Goal: Check status: Check status

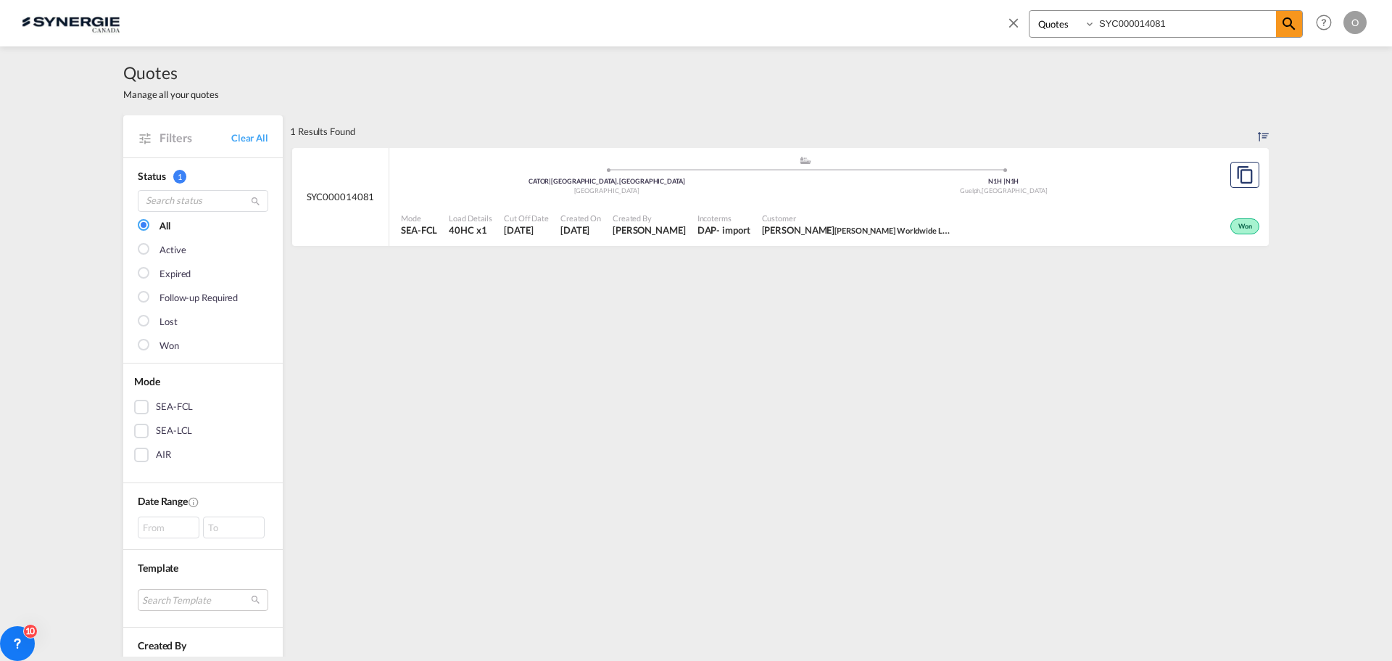
select select "Quotes"
drag, startPoint x: 1180, startPoint y: 17, endPoint x: 885, endPoint y: 24, distance: 295.2
click at [885, 24] on div "Bookings Quotes Enquiries SYC000014081 Help Resources Product Release O My Prof…" at bounding box center [696, 22] width 1349 height 45
paste input "532"
type input "SYC000014532"
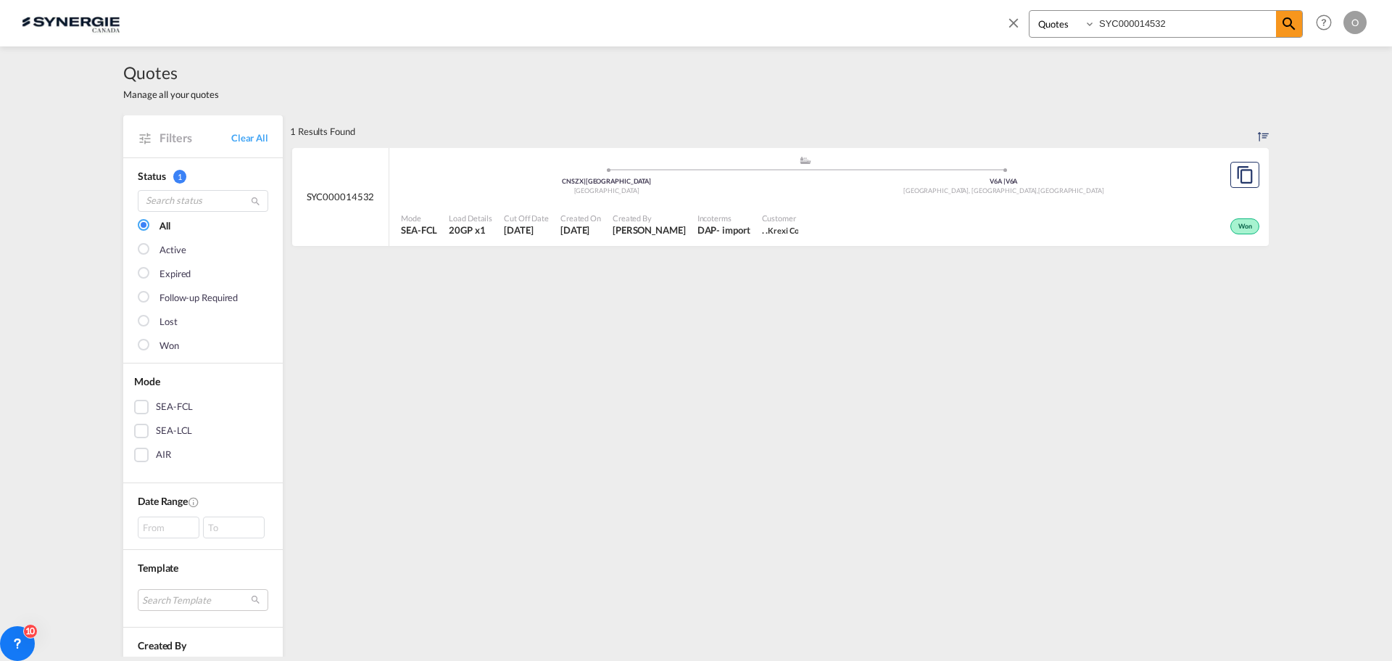
click at [682, 223] on span "[PERSON_NAME]" at bounding box center [649, 229] width 73 height 13
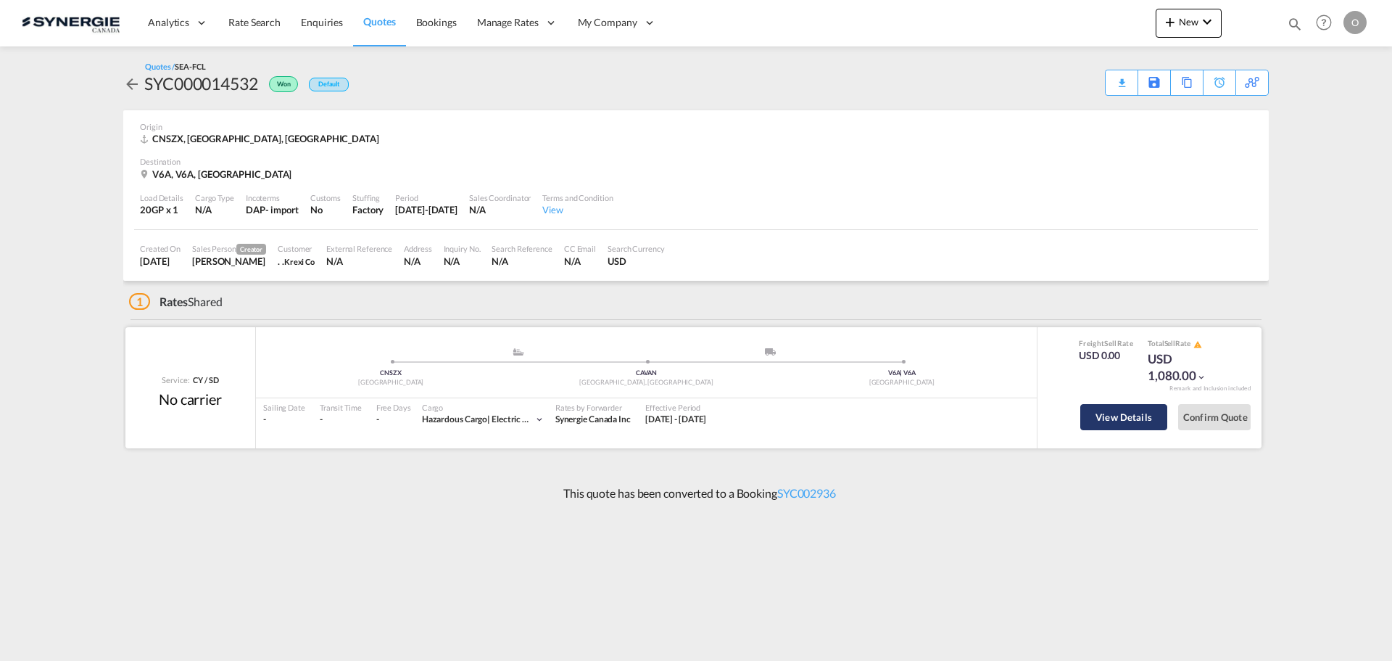
click at [1143, 413] on button "View Details" at bounding box center [1124, 417] width 87 height 26
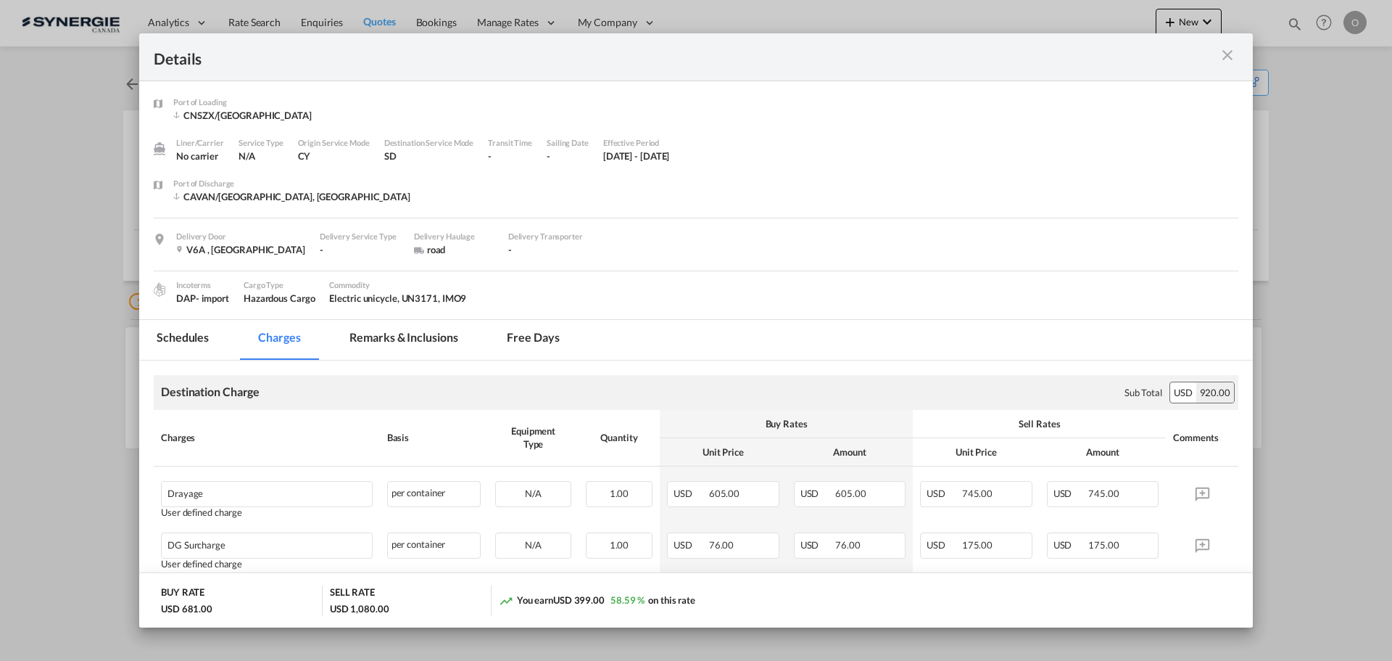
click at [429, 339] on md-tab-item "Remarks & Inclusions" at bounding box center [403, 340] width 143 height 40
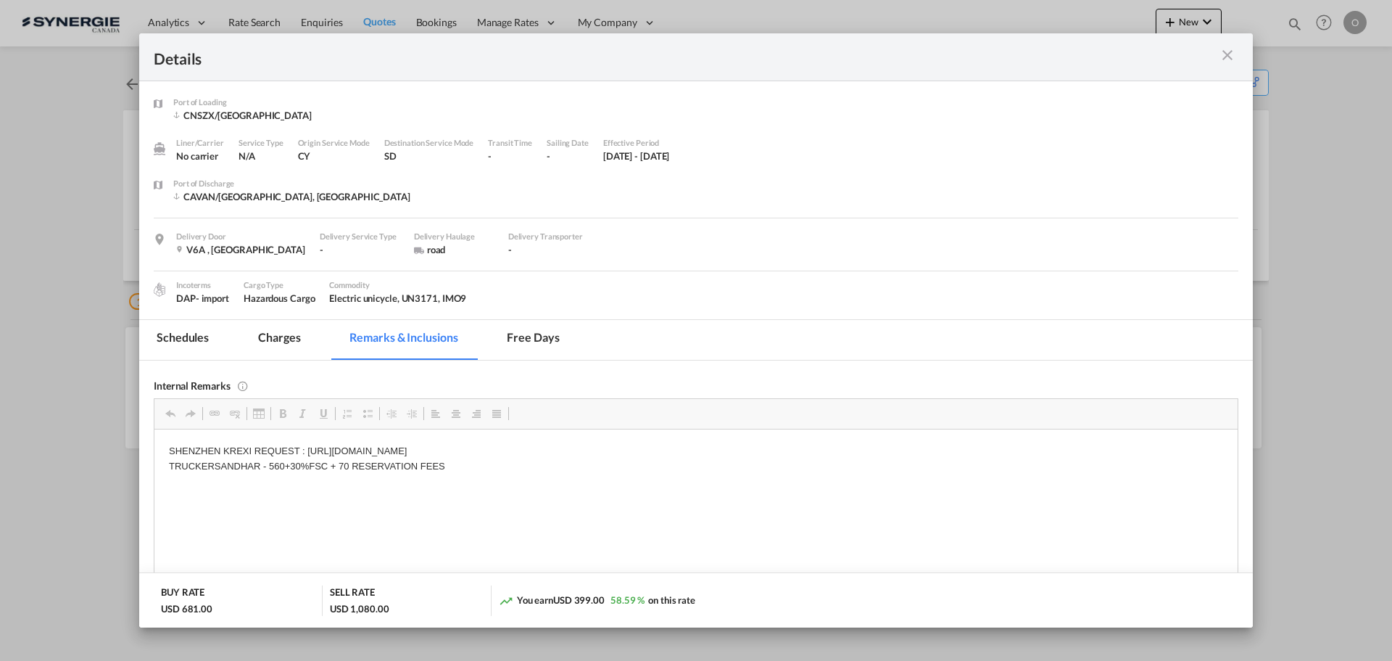
click at [199, 336] on md-tab-item "Schedules" at bounding box center [182, 340] width 87 height 40
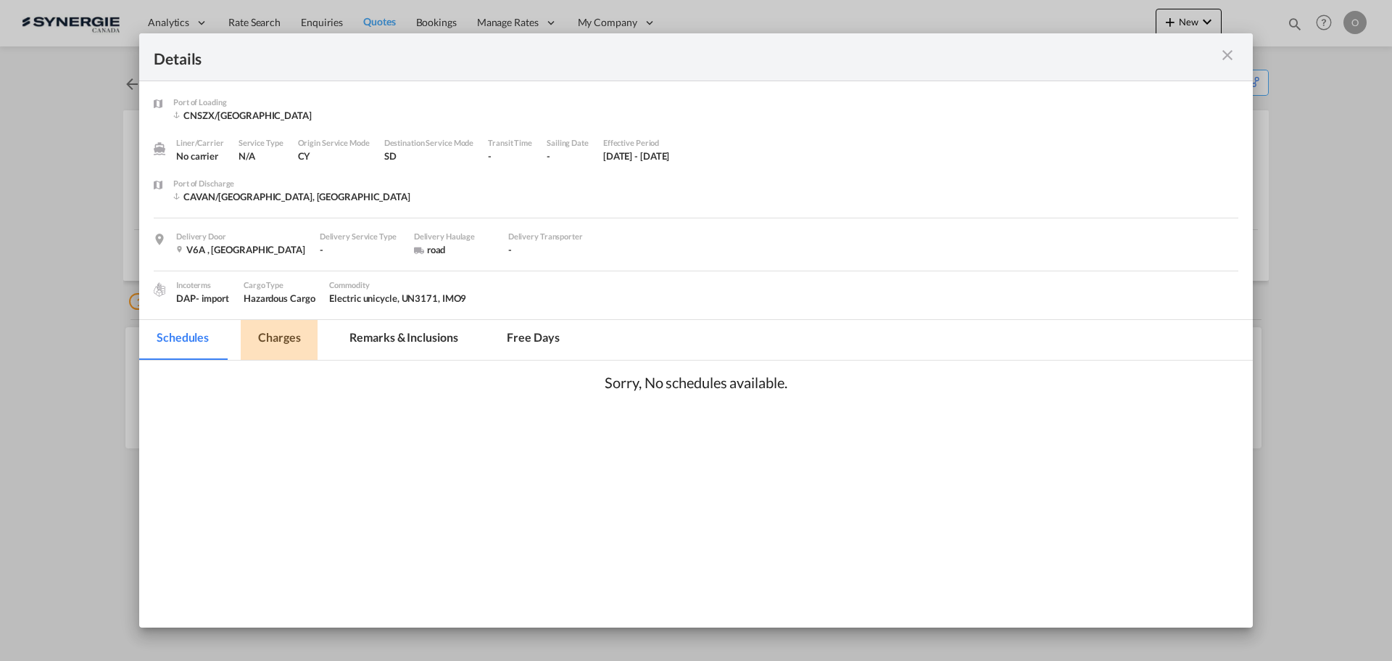
click at [290, 334] on md-tab-item "Charges" at bounding box center [279, 340] width 77 height 40
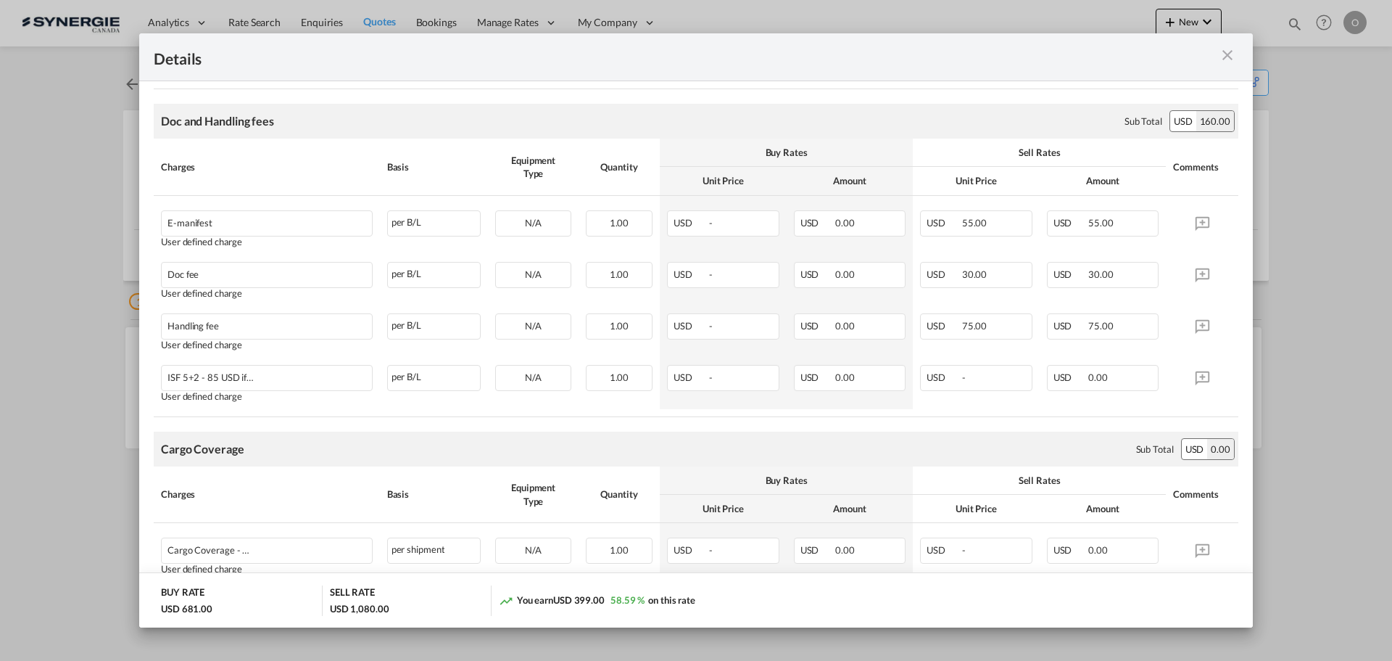
scroll to position [556, 0]
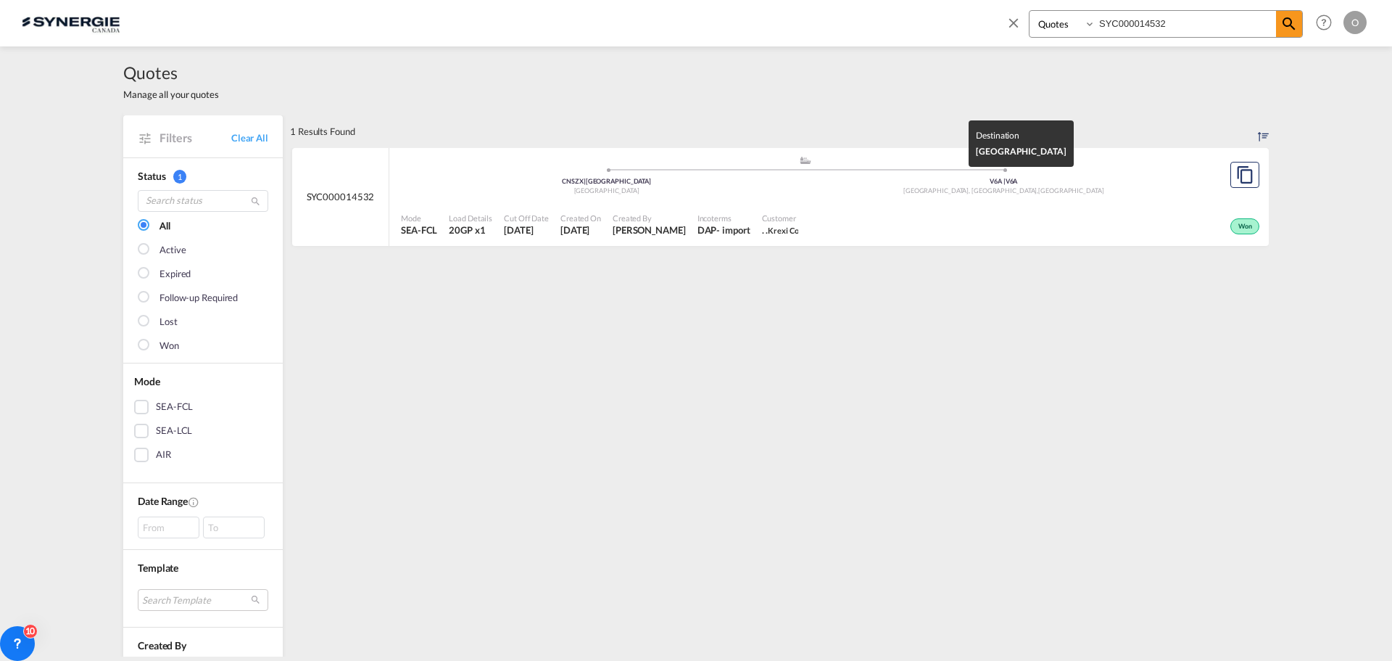
select select "Quotes"
drag, startPoint x: 1030, startPoint y: 24, endPoint x: 888, endPoint y: 22, distance: 142.1
click at [888, 22] on div "Bookings Quotes Enquiries SYC000014532 Help Resources Product Release O My Prof…" at bounding box center [696, 22] width 1349 height 45
paste input "461"
type input "SYC000014461"
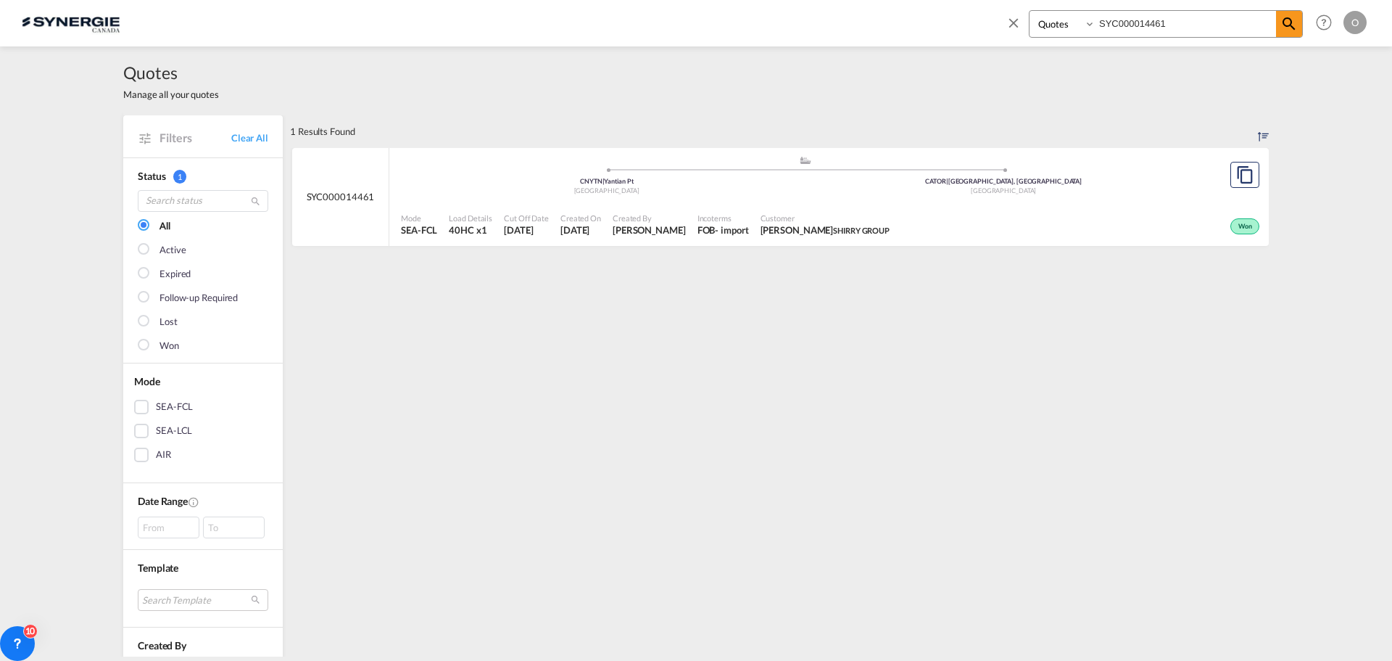
click at [785, 235] on span "[PERSON_NAME] GROUP" at bounding box center [826, 229] width 130 height 13
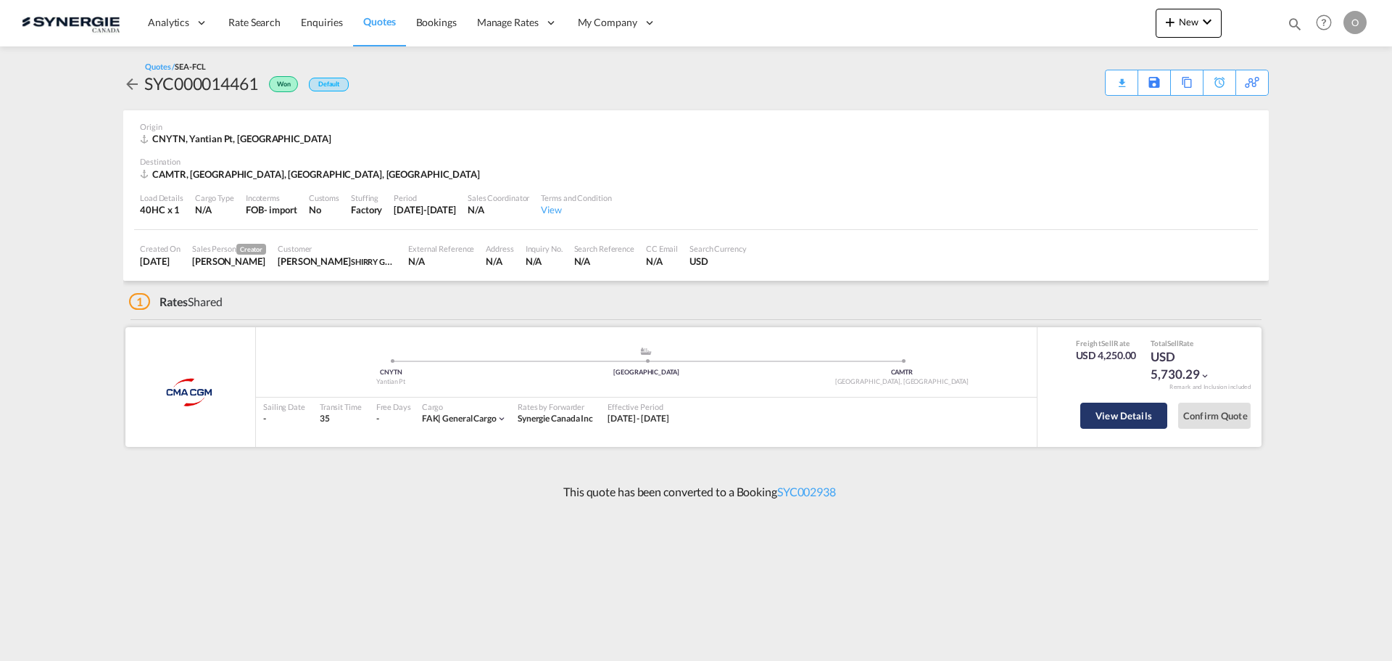
click at [1105, 409] on button "View Details" at bounding box center [1124, 415] width 87 height 26
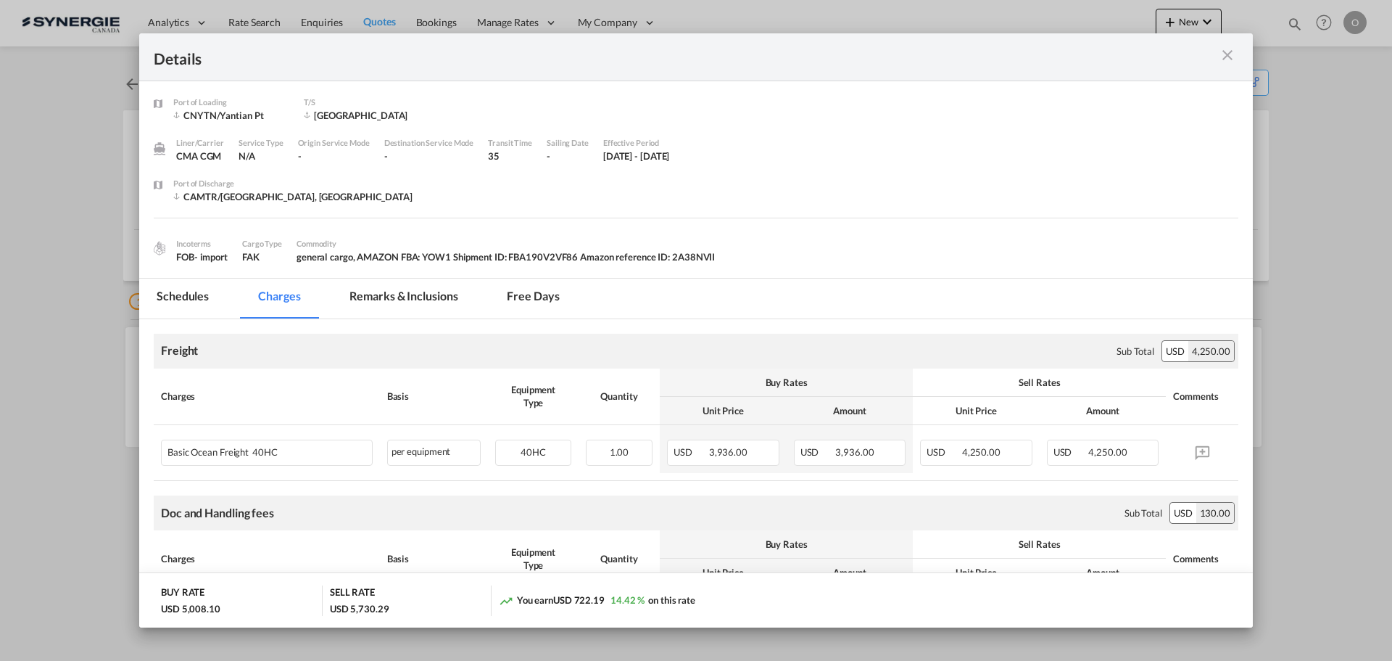
click at [390, 294] on md-tab-item "Remarks & Inclusions" at bounding box center [403, 298] width 143 height 40
